Goal: Check status: Check status

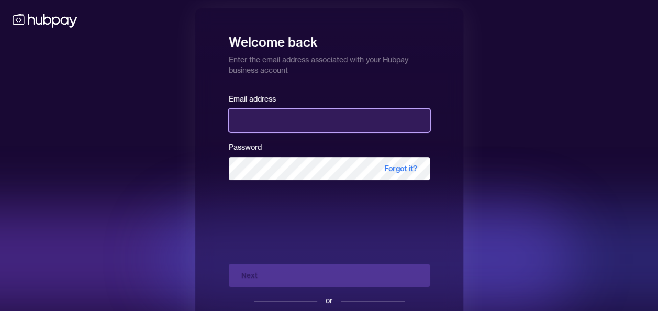
drag, startPoint x: 0, startPoint y: 0, endPoint x: 257, endPoint y: 120, distance: 283.3
click at [257, 120] on input "email" at bounding box center [329, 120] width 201 height 23
type input "**********"
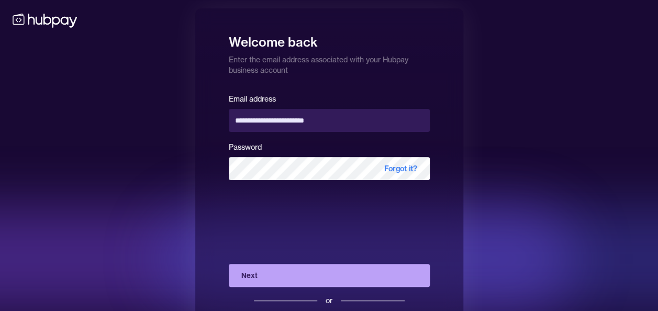
click at [253, 278] on button "Next" at bounding box center [329, 275] width 201 height 23
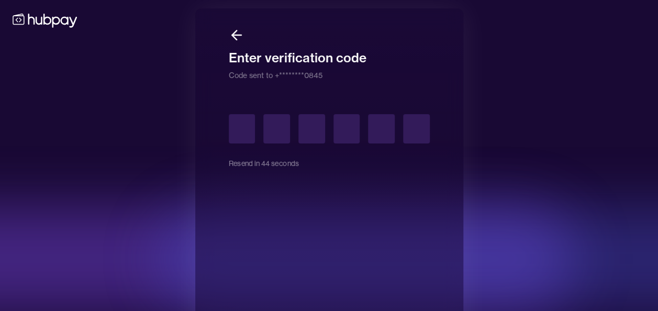
click at [130, 206] on div at bounding box center [209, 258] width 733 height 105
click at [149, 115] on div "Enter verification code Code sent to +********0845 Resend in 29 seconds" at bounding box center [329, 181] width 658 height 362
click at [240, 136] on input "text" at bounding box center [242, 128] width 27 height 29
type input "*"
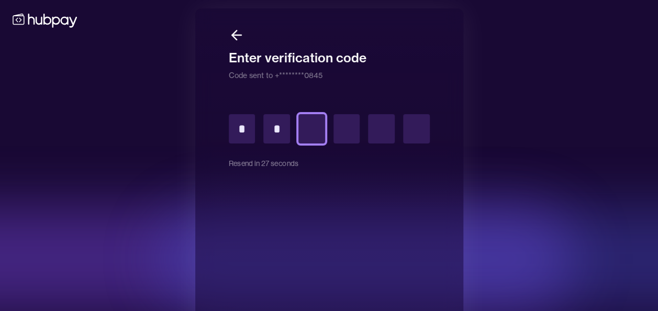
type input "*"
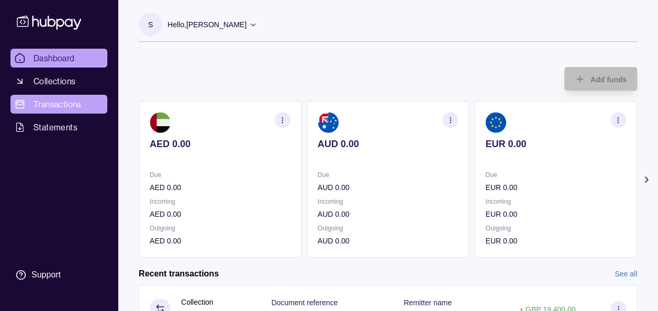
click at [72, 105] on span "Transactions" at bounding box center [58, 104] width 48 height 13
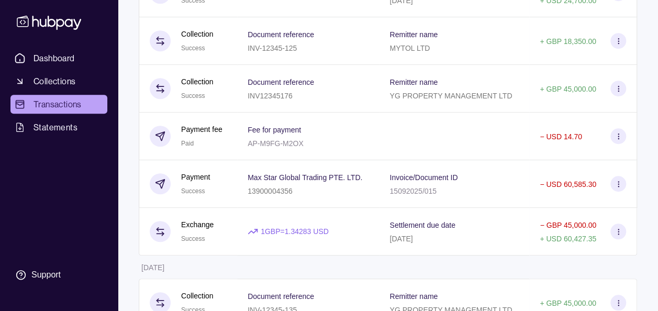
scroll to position [377, 0]
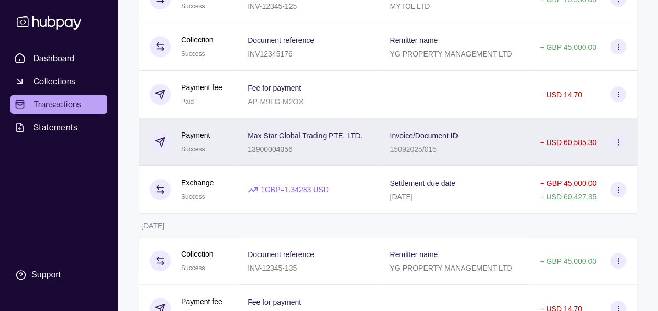
click at [361, 137] on p "Max Star Global Trading PTE. LTD." at bounding box center [305, 135] width 115 height 8
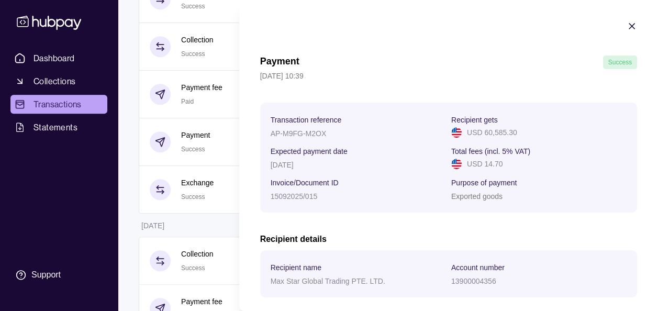
click at [395, 62] on div "Payment Success" at bounding box center [448, 63] width 377 height 14
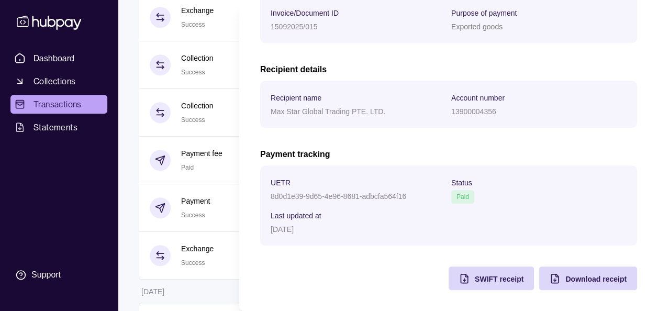
scroll to position [314, 0]
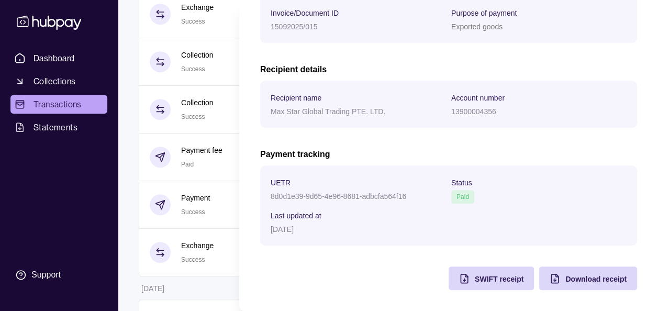
click at [344, 104] on div "Recipient name [PERSON_NAME] Global Trading PTE. LTD." at bounding box center [358, 104] width 175 height 26
click at [502, 278] on span "SWIFT receipt" at bounding box center [499, 279] width 49 height 8
click at [577, 275] on span "Download receipt" at bounding box center [596, 279] width 61 height 8
